Goal: Check status

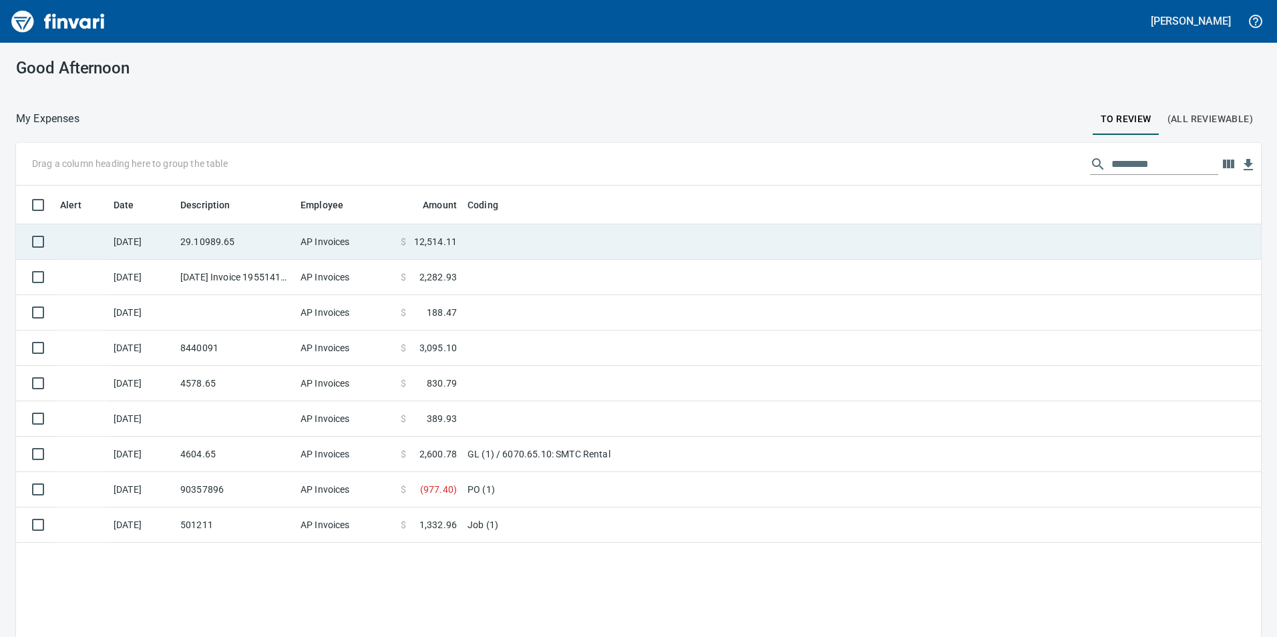
click at [249, 252] on td "29.10989.65" at bounding box center [235, 241] width 120 height 35
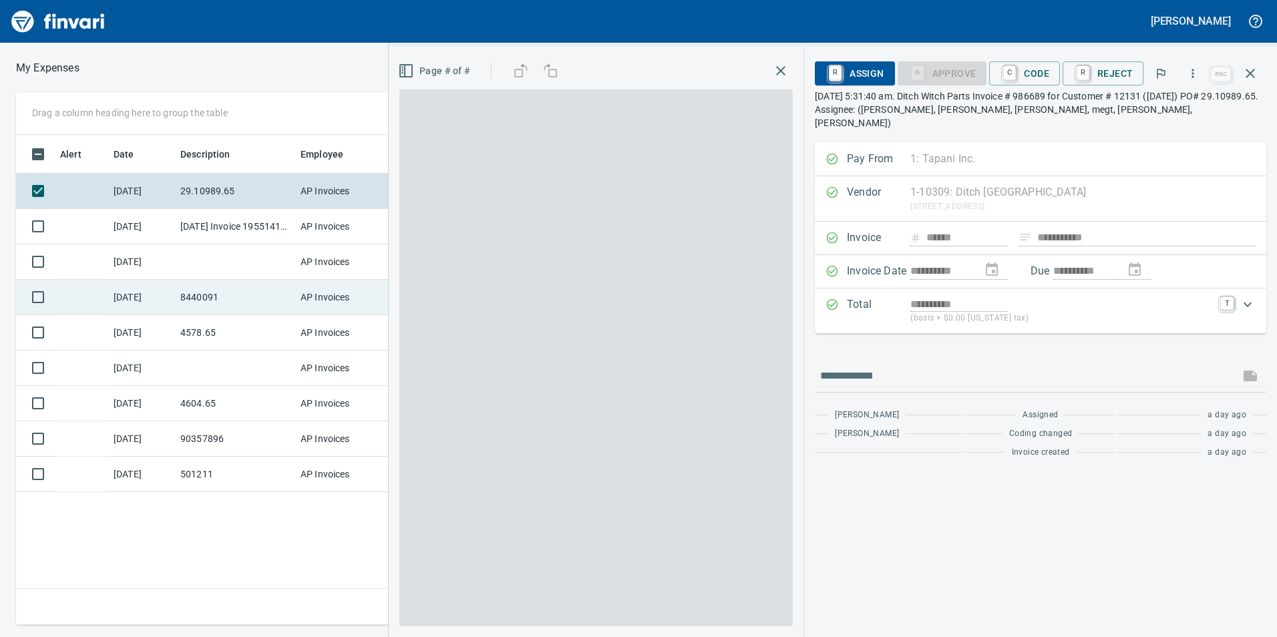
scroll to position [480, 901]
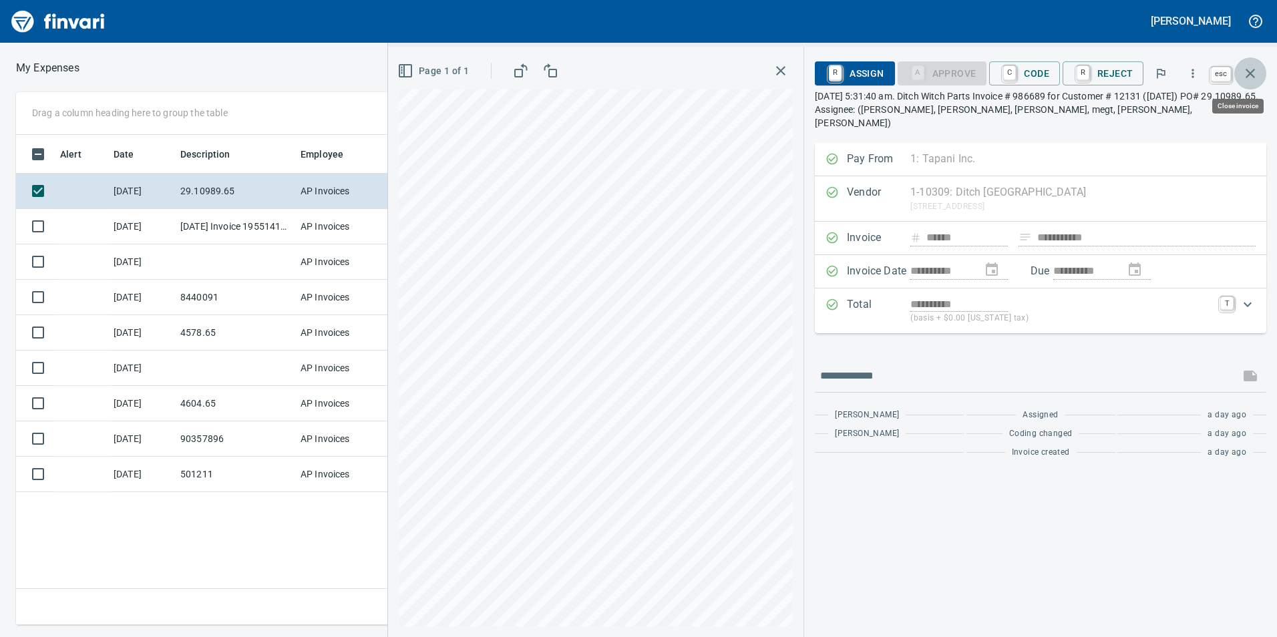
click at [1248, 75] on icon "button" at bounding box center [1250, 73] width 9 height 9
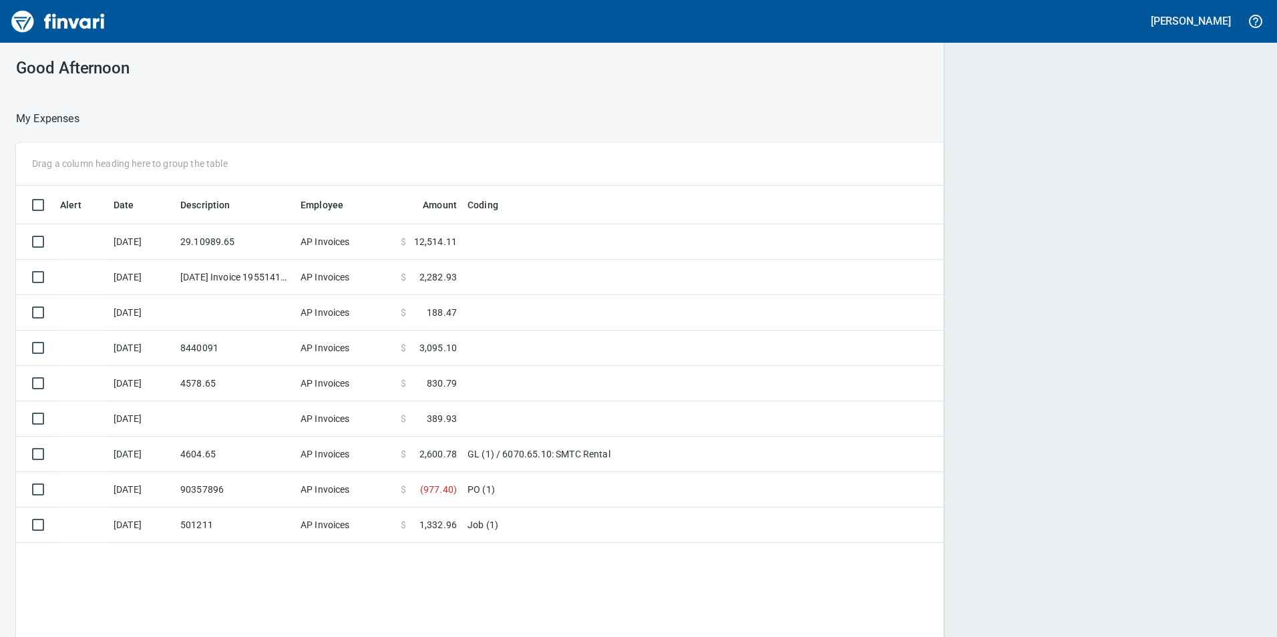
scroll to position [480, 1223]
